Goal: Navigation & Orientation: Understand site structure

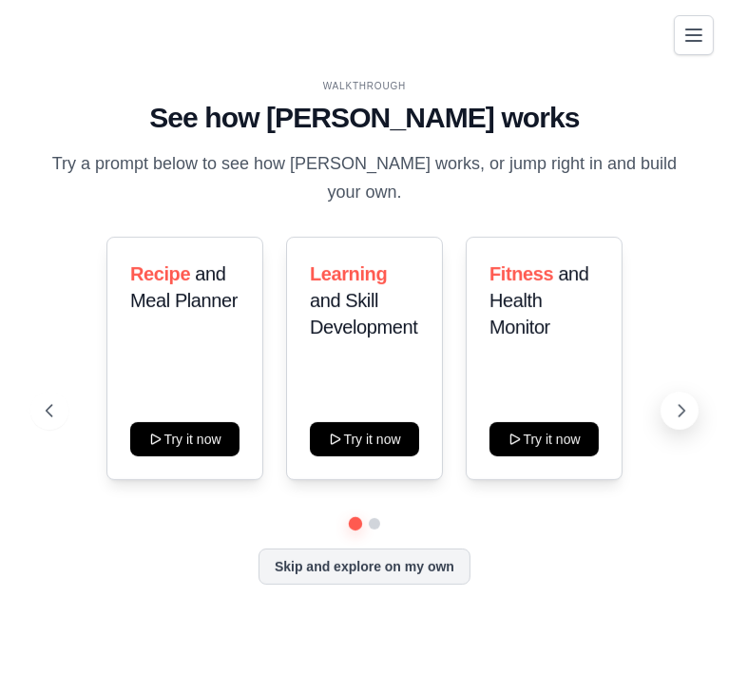
click at [676, 401] on icon at bounding box center [681, 410] width 19 height 19
click at [682, 405] on icon at bounding box center [683, 410] width 6 height 11
click at [694, 40] on icon "Toggle navigation" at bounding box center [694, 34] width 15 height 11
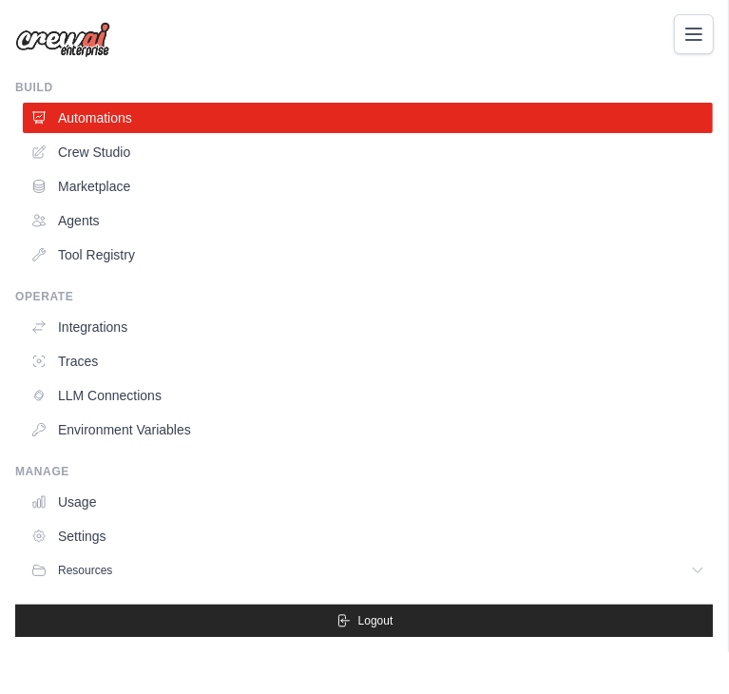
click at [707, 33] on button "Toggle navigation" at bounding box center [694, 34] width 40 height 40
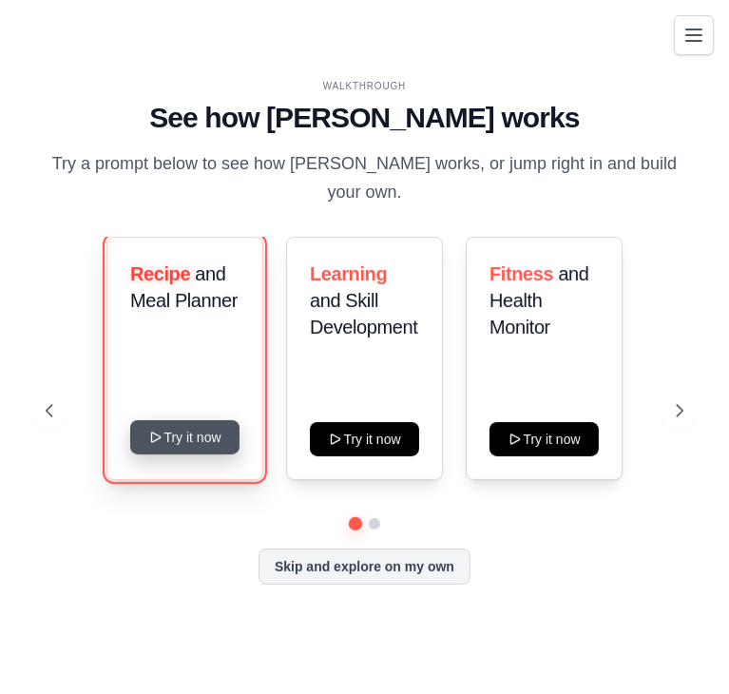
click at [191, 420] on button "Try it now" at bounding box center [184, 437] width 109 height 34
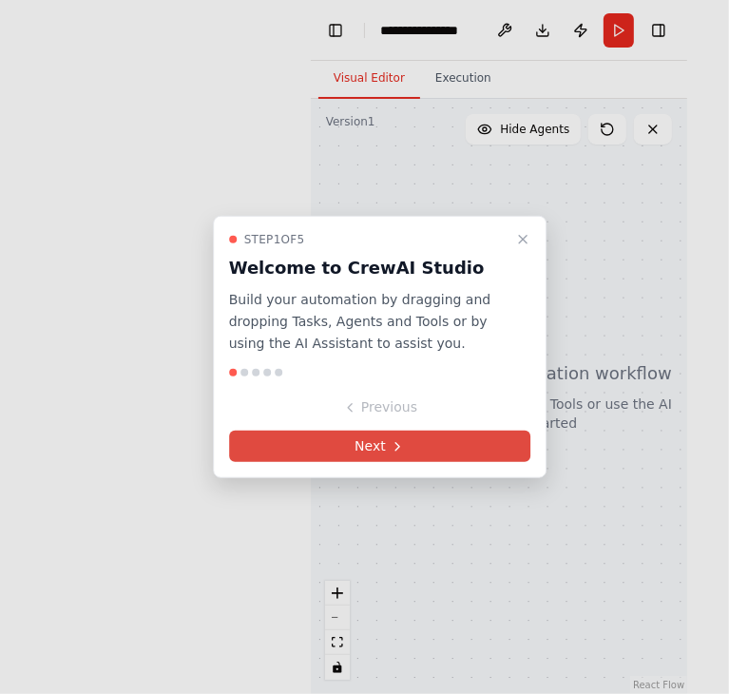
click at [372, 452] on button "Next" at bounding box center [380, 446] width 302 height 31
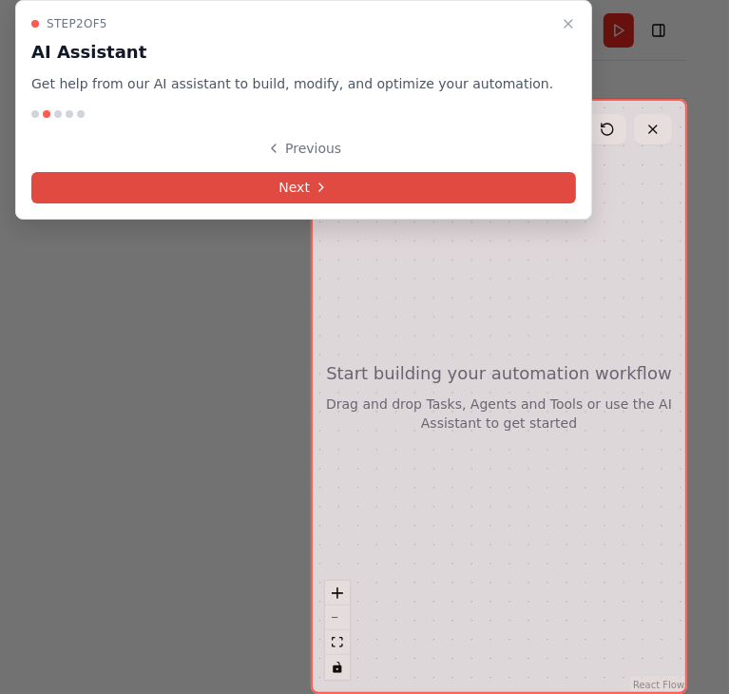
click at [297, 176] on button "Next" at bounding box center [303, 187] width 545 height 31
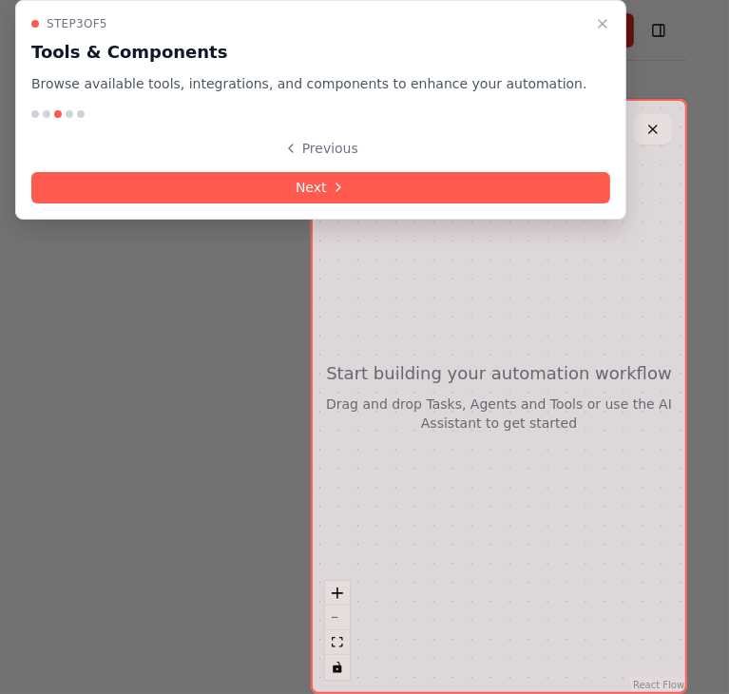
click at [297, 176] on button "Next" at bounding box center [320, 187] width 579 height 31
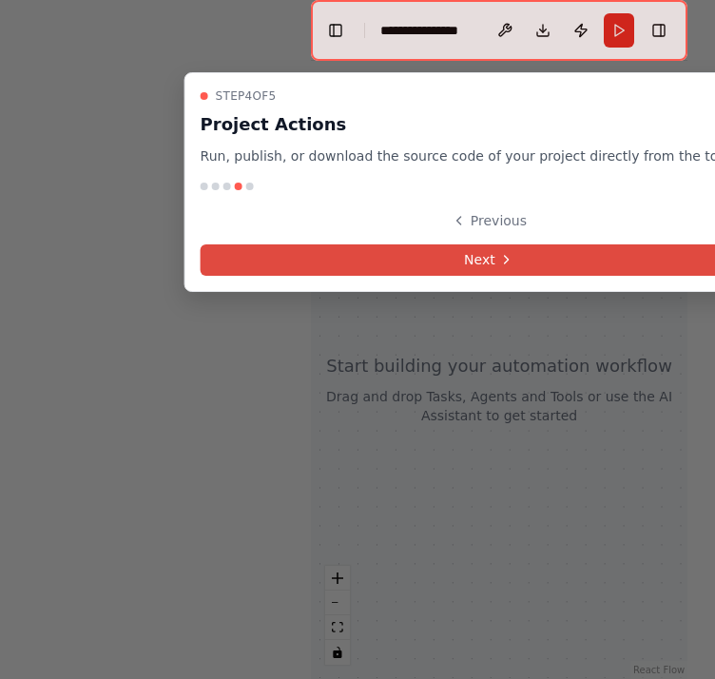
click at [270, 251] on button "Next" at bounding box center [490, 259] width 578 height 31
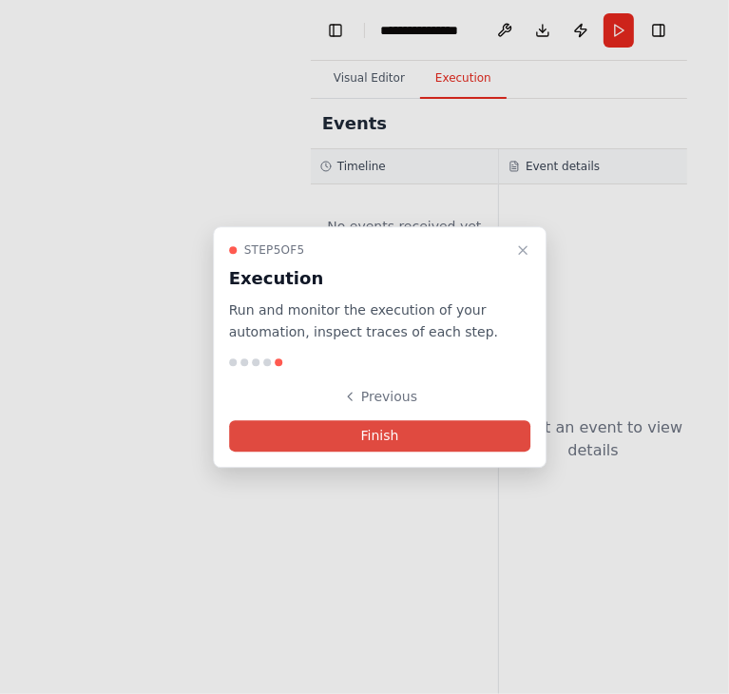
click at [263, 434] on button "Finish" at bounding box center [380, 435] width 302 height 31
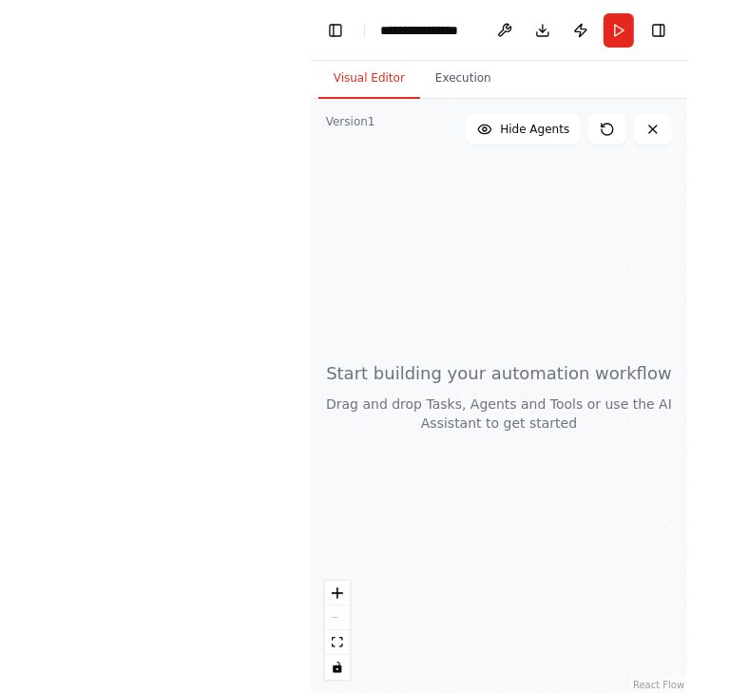
click at [387, 85] on button "Visual Editor" at bounding box center [370, 79] width 102 height 40
click at [616, 38] on button "Run" at bounding box center [619, 30] width 30 height 34
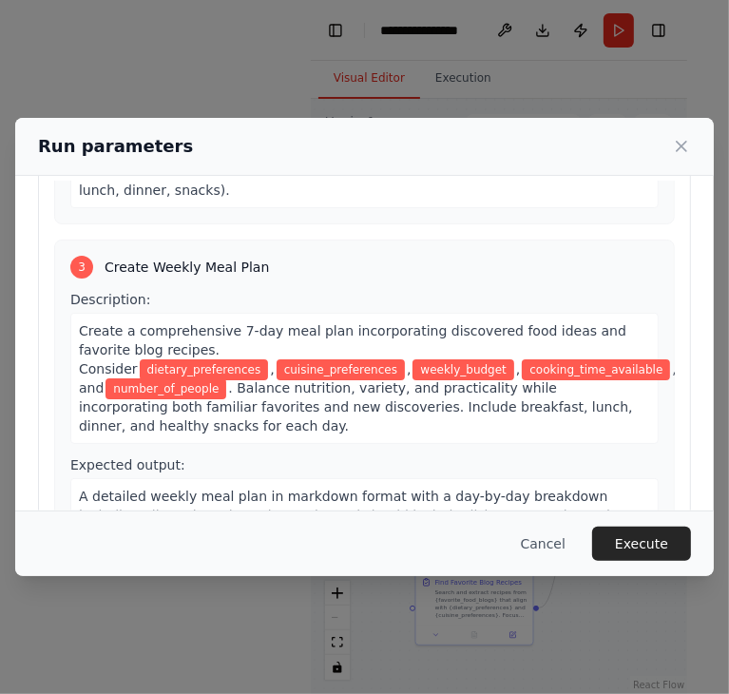
scroll to position [700, 0]
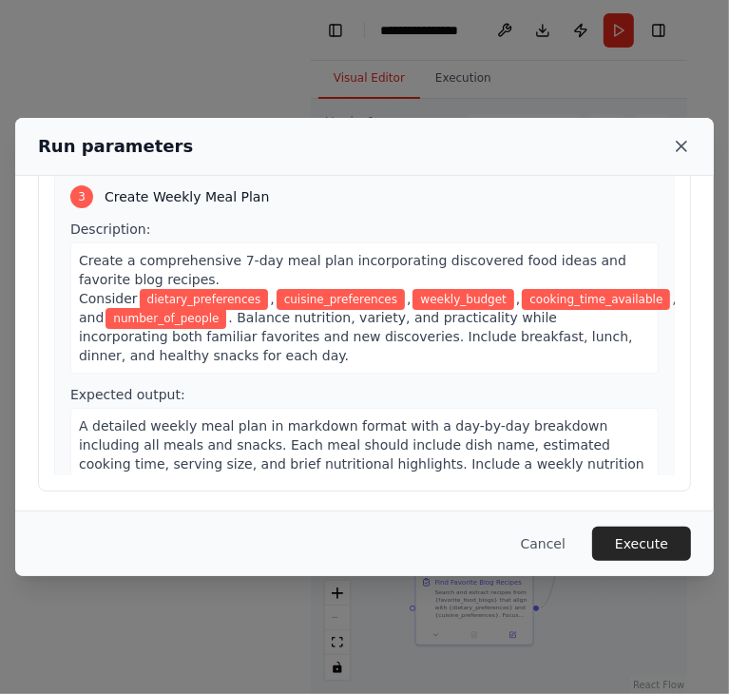
click at [681, 149] on icon at bounding box center [681, 146] width 19 height 19
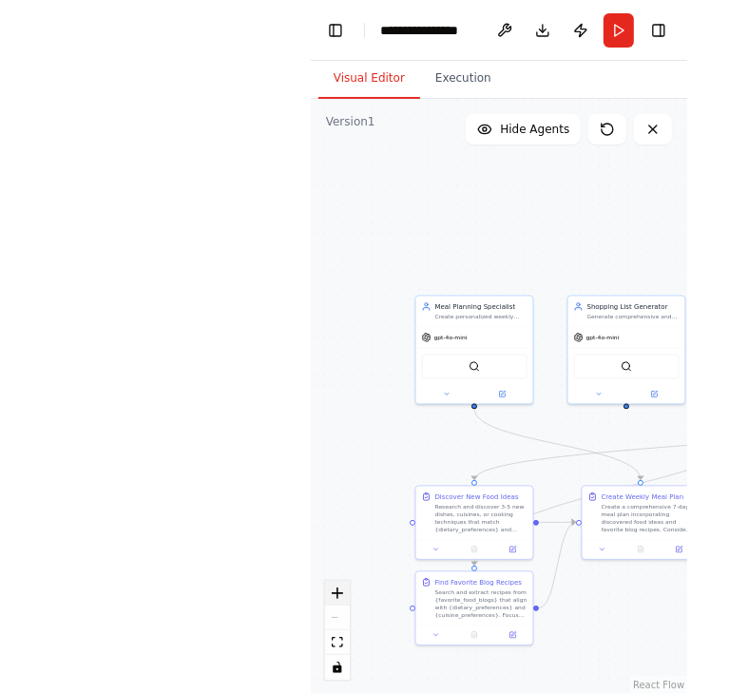
click at [335, 588] on icon "zoom in" at bounding box center [337, 593] width 11 height 11
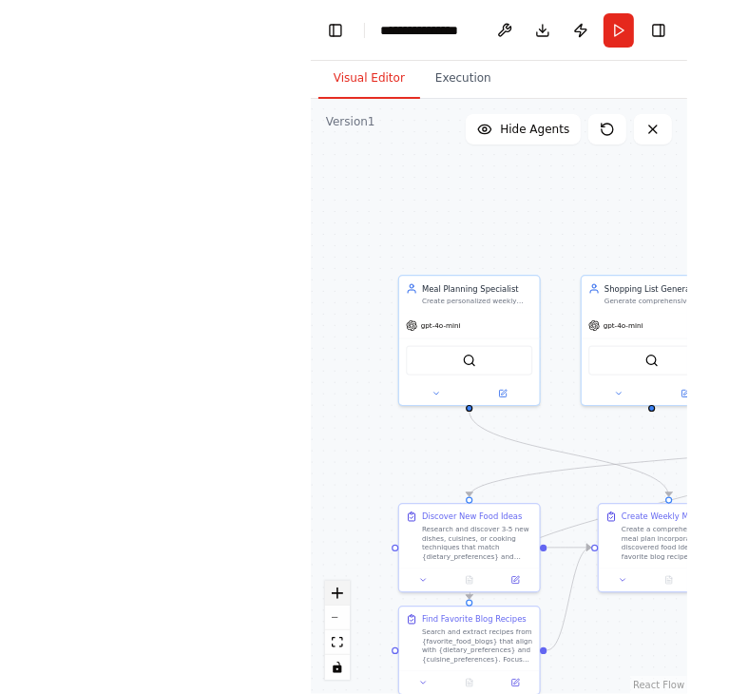
click at [335, 588] on icon "zoom in" at bounding box center [337, 593] width 11 height 11
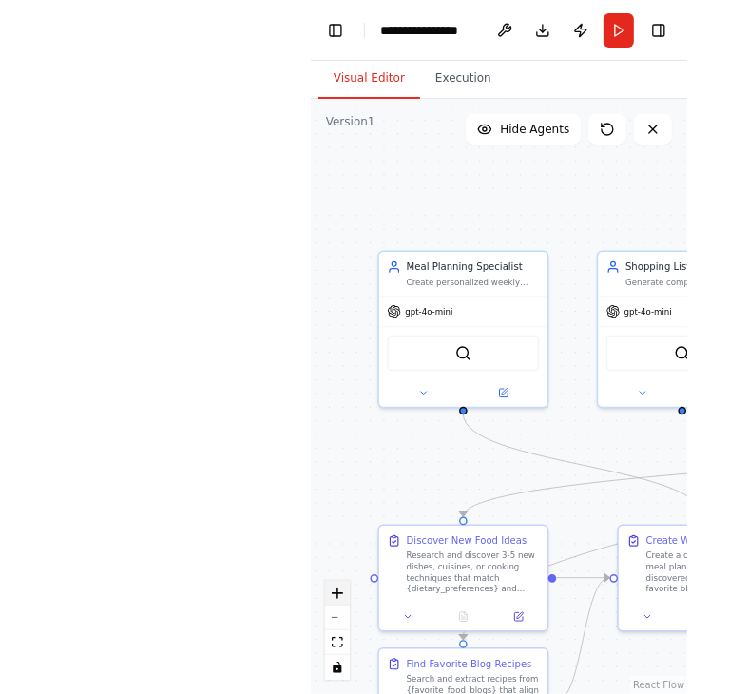
click at [335, 588] on icon "zoom in" at bounding box center [337, 593] width 11 height 11
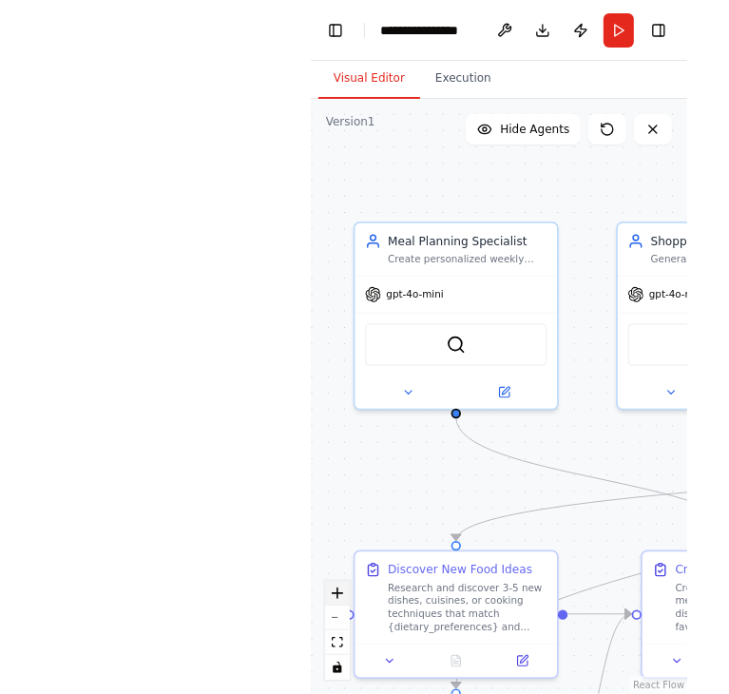
click at [335, 588] on icon "zoom in" at bounding box center [337, 593] width 11 height 11
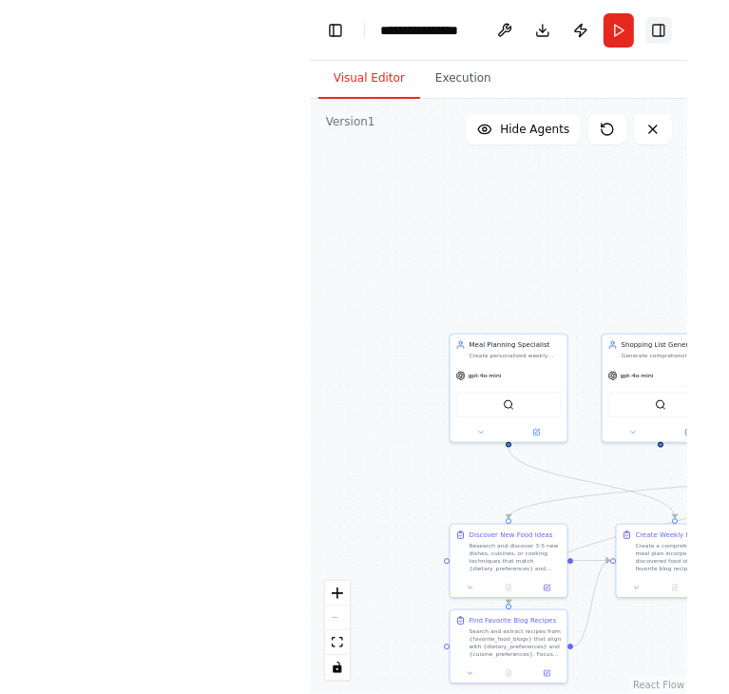
click at [669, 31] on button "Toggle Right Sidebar" at bounding box center [659, 30] width 27 height 27
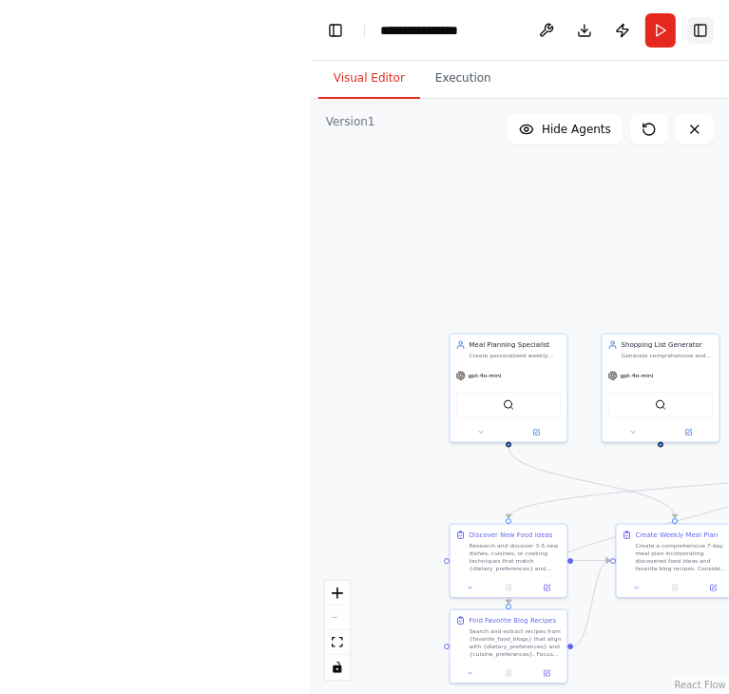
click at [704, 31] on button "Toggle Right Sidebar" at bounding box center [701, 30] width 27 height 27
click at [655, 30] on button "Run" at bounding box center [661, 30] width 30 height 34
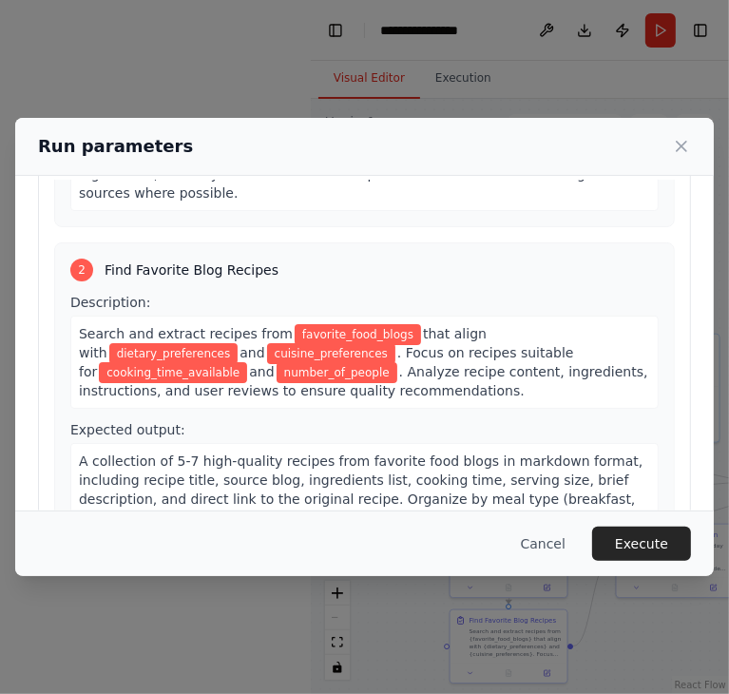
scroll to position [281, 0]
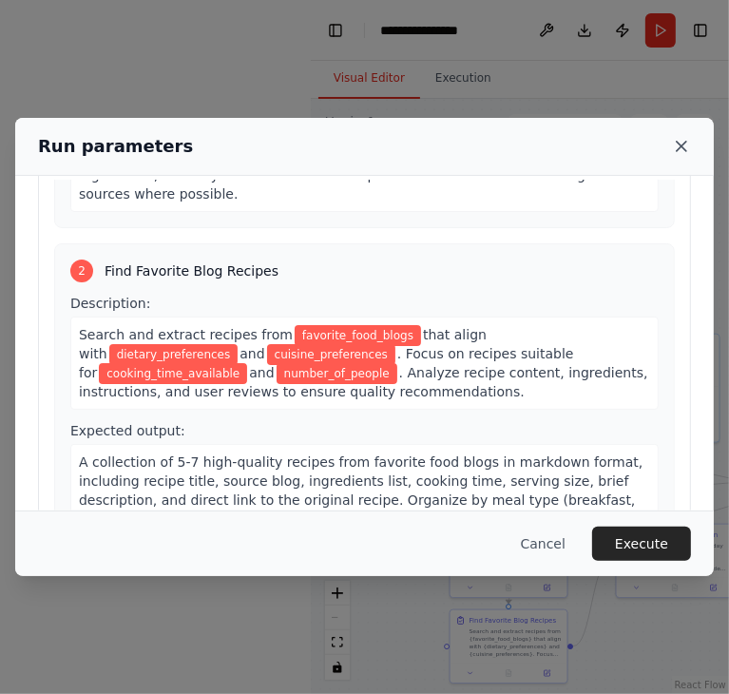
click at [681, 138] on icon at bounding box center [681, 146] width 19 height 19
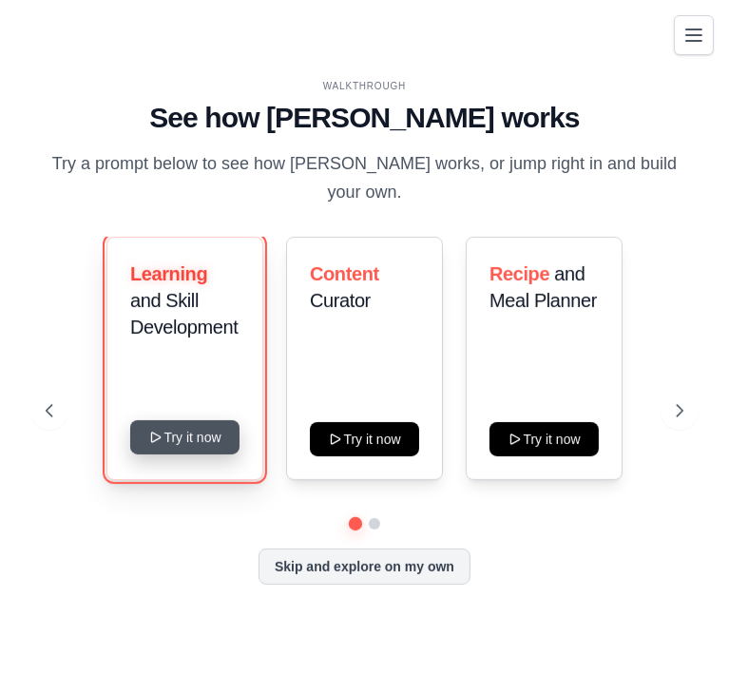
click at [217, 420] on button "Try it now" at bounding box center [184, 437] width 109 height 34
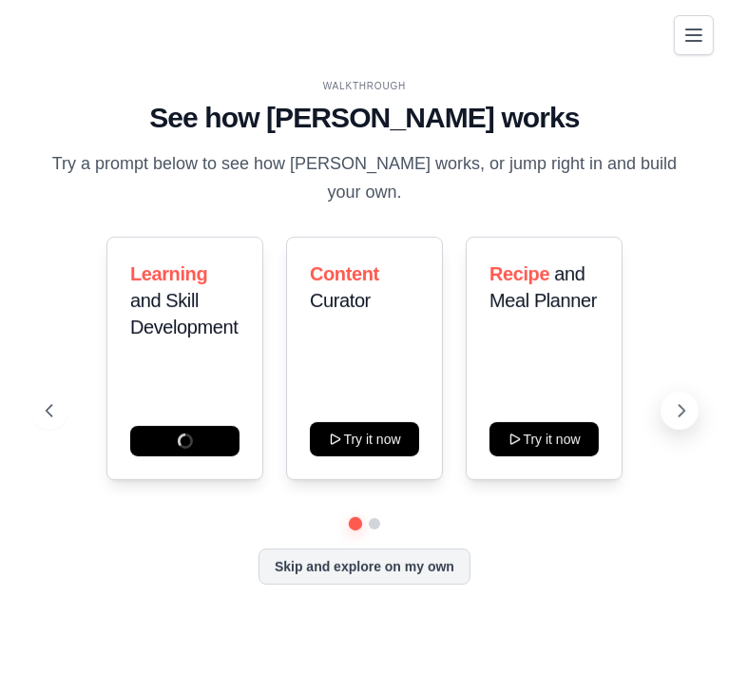
click at [686, 401] on icon at bounding box center [681, 410] width 19 height 19
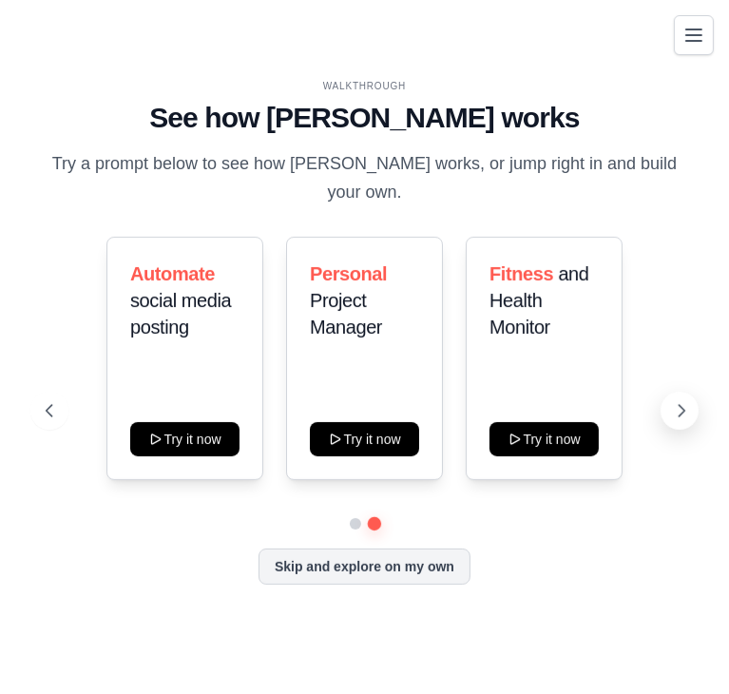
click at [686, 401] on icon at bounding box center [681, 410] width 19 height 19
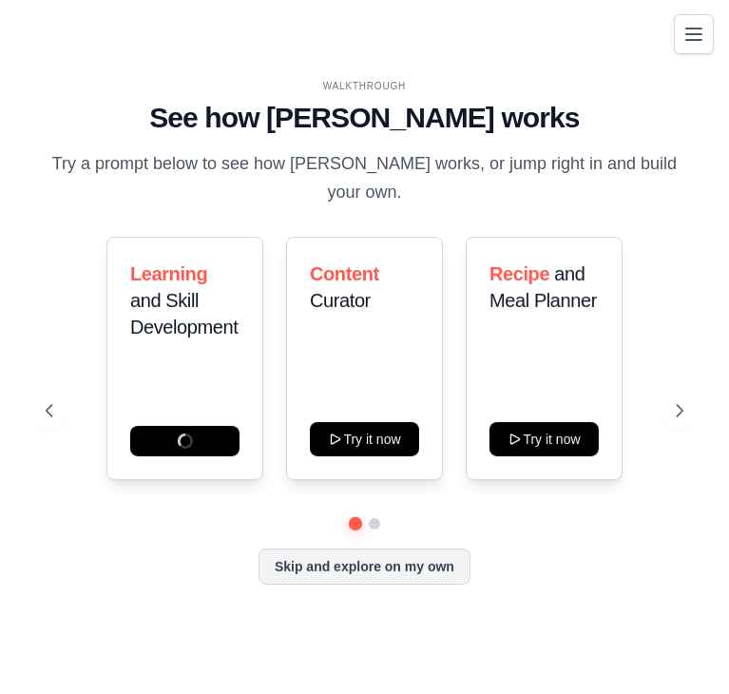
click at [695, 41] on icon "Toggle navigation" at bounding box center [694, 34] width 23 height 23
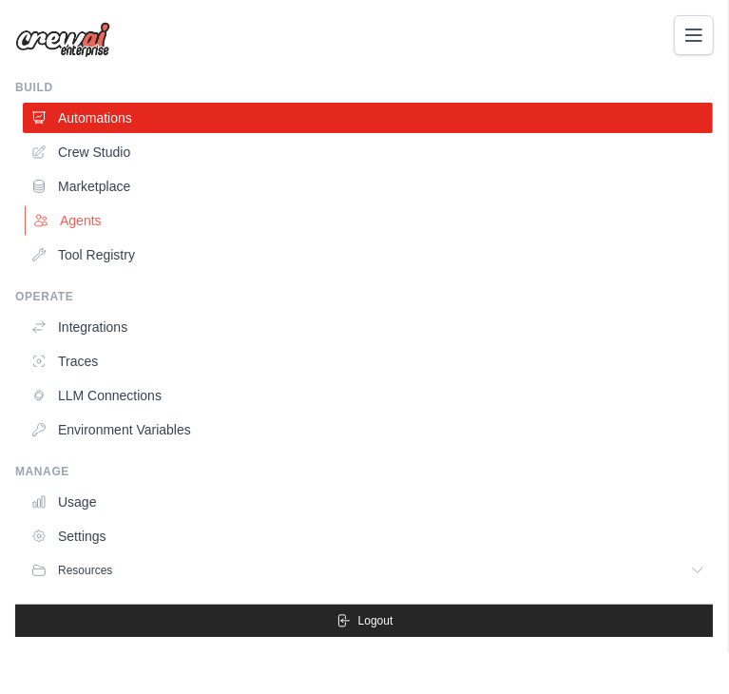
click at [84, 220] on link "Agents" at bounding box center [370, 220] width 690 height 30
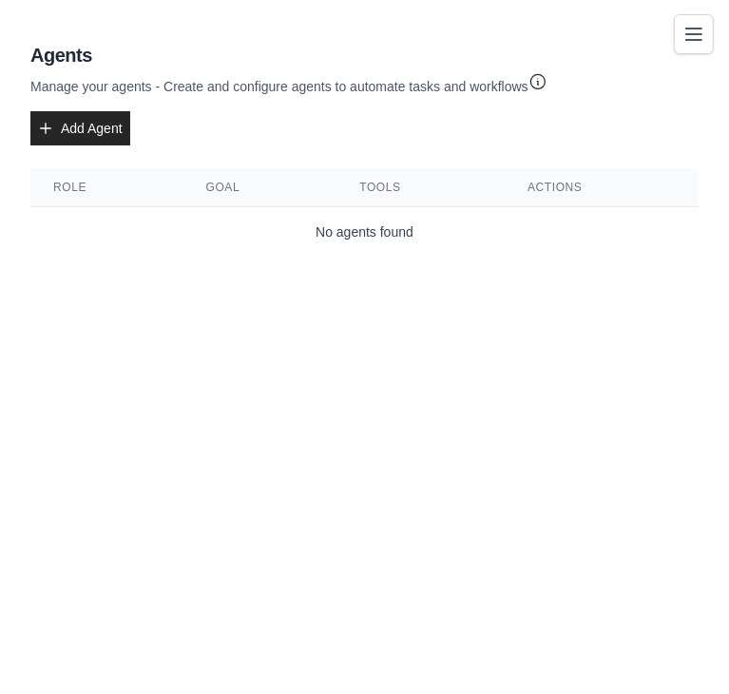
click at [700, 20] on button "Toggle navigation" at bounding box center [694, 34] width 40 height 40
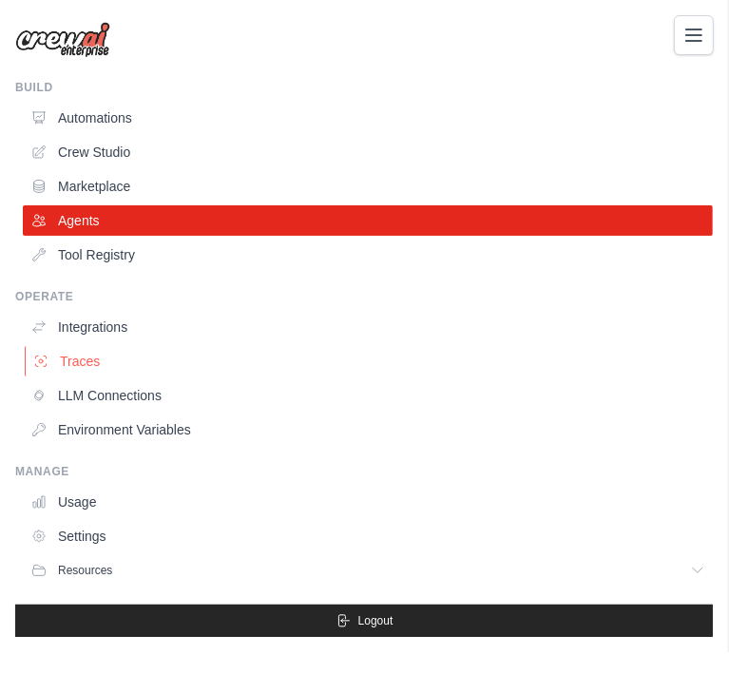
click at [84, 371] on link "Traces" at bounding box center [370, 361] width 690 height 30
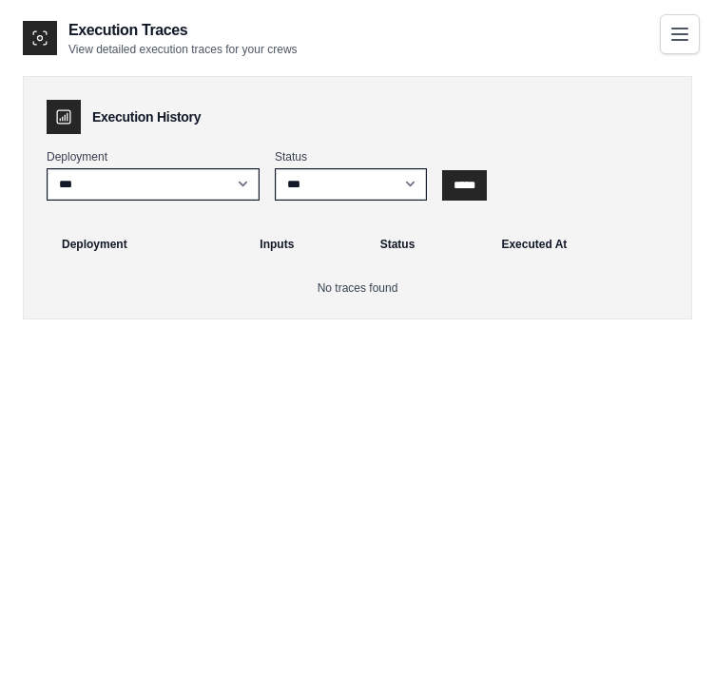
click at [677, 39] on icon "Toggle navigation" at bounding box center [679, 34] width 15 height 11
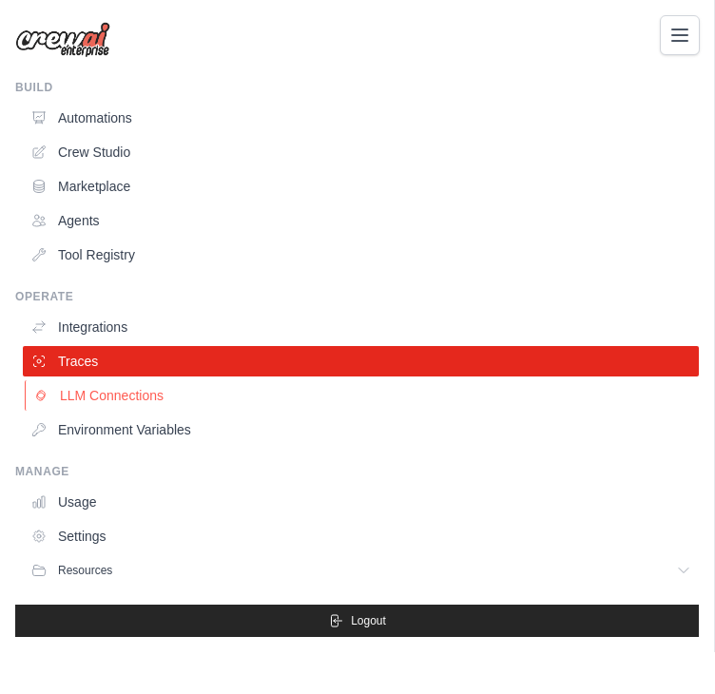
click at [121, 399] on link "LLM Connections" at bounding box center [363, 395] width 676 height 30
